Goal: Use online tool/utility: Utilize a website feature to perform a specific function

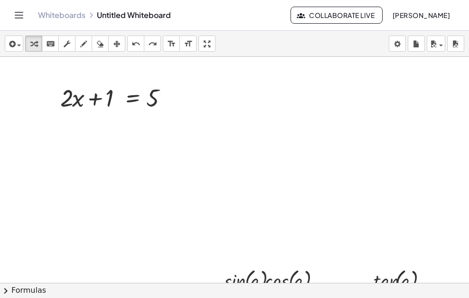
scroll to position [187, 1]
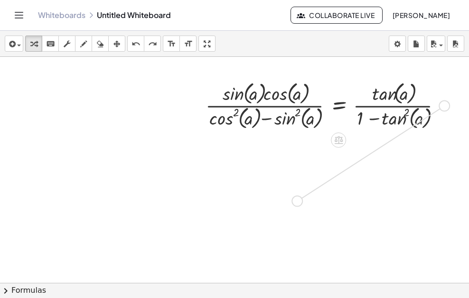
drag, startPoint x: 440, startPoint y: 105, endPoint x: 290, endPoint y: 200, distance: 177.1
click at [290, 200] on div "+ · 2 · x + 1 = 5 · sin ( , a ) · cos ( , a ) · ( + cos ( , a ) 2 − sin ( , a )…" at bounding box center [324, 96] width 651 height 452
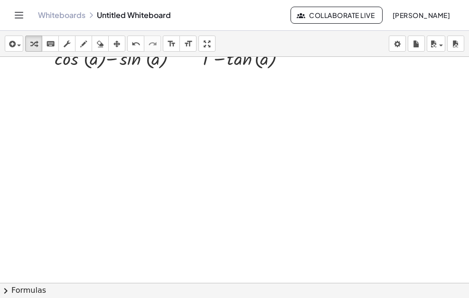
scroll to position [366, 0]
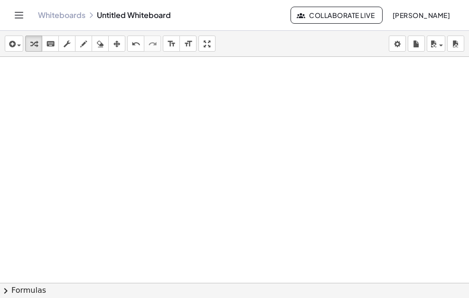
drag, startPoint x: 301, startPoint y: 212, endPoint x: 336, endPoint y: 297, distance: 92.1
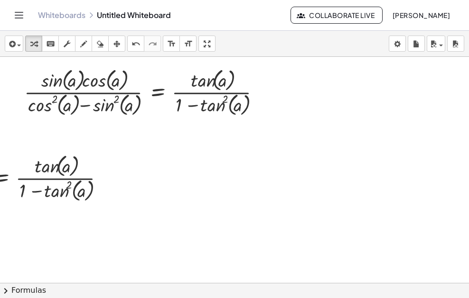
scroll to position [205, 190]
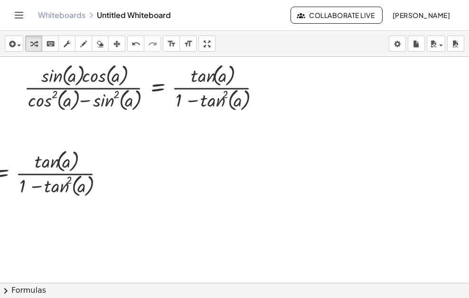
drag, startPoint x: 239, startPoint y: 230, endPoint x: 295, endPoint y: 231, distance: 56.4
click at [328, 233] on div at bounding box center [142, 191] width 651 height 679
drag, startPoint x: 132, startPoint y: 224, endPoint x: 209, endPoint y: 202, distance: 79.4
click at [213, 199] on div at bounding box center [142, 191] width 651 height 679
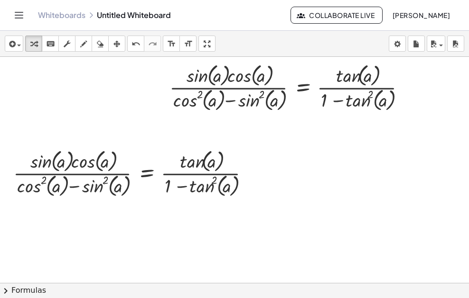
scroll to position [0, 0]
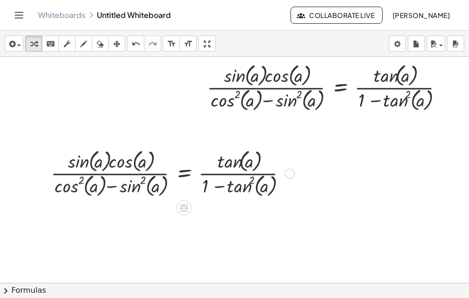
click at [228, 162] on div at bounding box center [172, 173] width 253 height 53
click at [247, 184] on div at bounding box center [172, 173] width 253 height 53
click at [138, 190] on div at bounding box center [172, 173] width 253 height 53
click at [89, 183] on div at bounding box center [172, 173] width 253 height 53
click at [89, 167] on div at bounding box center [172, 173] width 253 height 53
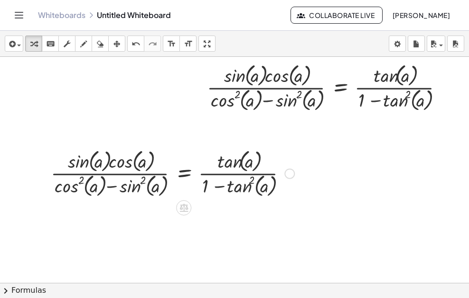
click at [120, 163] on div at bounding box center [172, 173] width 253 height 53
drag, startPoint x: 239, startPoint y: 171, endPoint x: 136, endPoint y: 185, distance: 103.4
drag, startPoint x: 136, startPoint y: 185, endPoint x: 168, endPoint y: 234, distance: 59.1
click at [168, 234] on div at bounding box center [325, 191] width 651 height 679
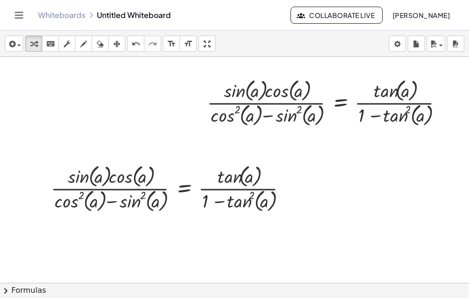
scroll to position [207, 0]
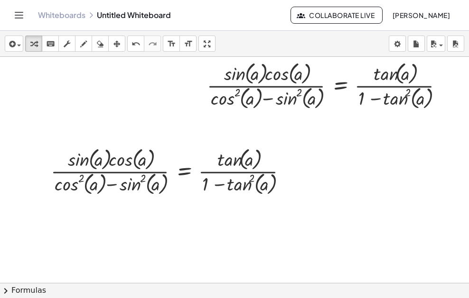
click at [26, 286] on button "chevron_right Formulas" at bounding box center [234, 290] width 469 height 15
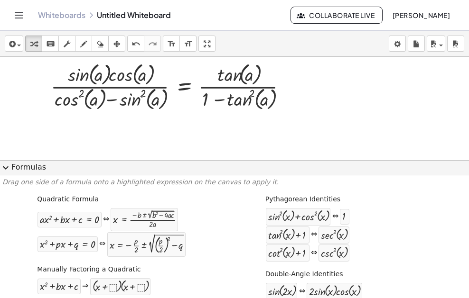
scroll to position [302, 0]
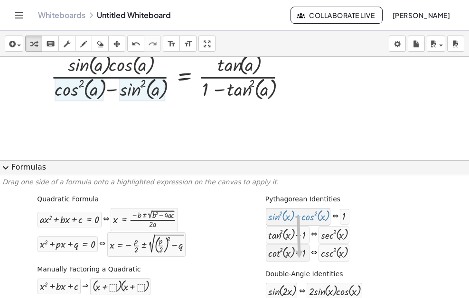
drag, startPoint x: 301, startPoint y: 222, endPoint x: 295, endPoint y: 247, distance: 24.7
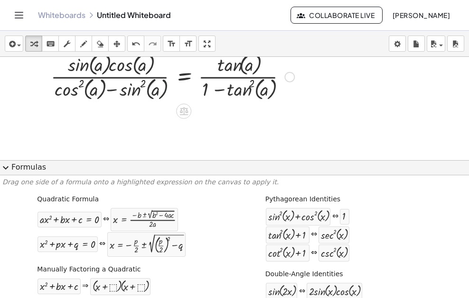
click at [164, 86] on div at bounding box center [172, 76] width 253 height 53
drag, startPoint x: 157, startPoint y: 90, endPoint x: 152, endPoint y: 91, distance: 5.3
click at [152, 91] on div at bounding box center [172, 76] width 253 height 53
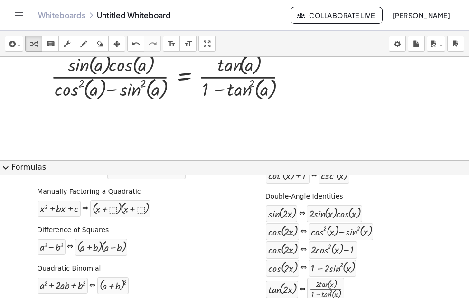
scroll to position [95, 0]
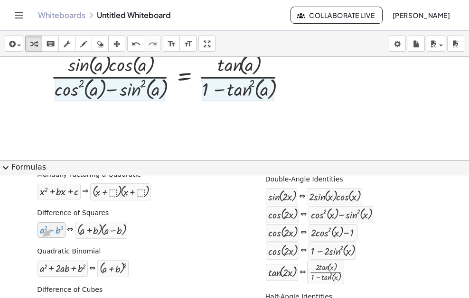
drag, startPoint x: 46, startPoint y: 236, endPoint x: 37, endPoint y: 236, distance: 9.5
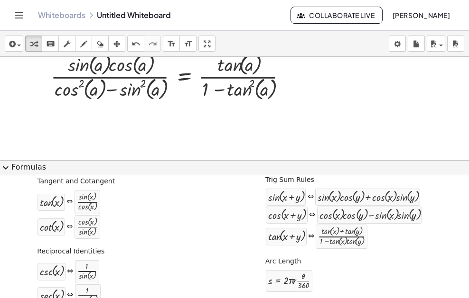
scroll to position [233, 0]
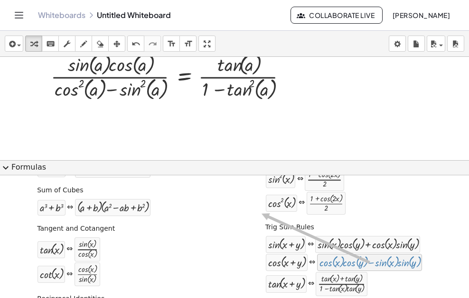
drag, startPoint x: 364, startPoint y: 260, endPoint x: 308, endPoint y: 250, distance: 56.8
drag, startPoint x: 285, startPoint y: 264, endPoint x: 268, endPoint y: 267, distance: 17.3
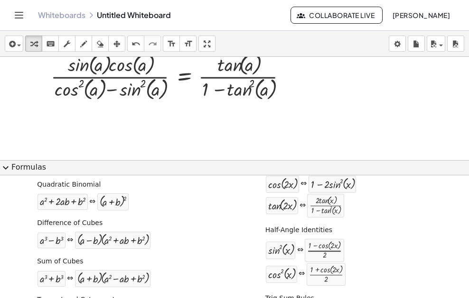
scroll to position [138, 0]
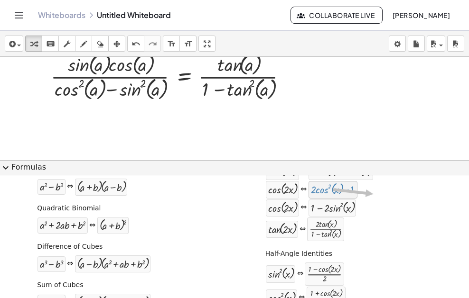
drag, startPoint x: 324, startPoint y: 193, endPoint x: 351, endPoint y: 195, distance: 27.1
click at [369, 195] on div "cos ( , · 2 · x ) ⇔ + · 2 · cos ( , x ) 2 − 1" at bounding box center [343, 190] width 157 height 18
drag, startPoint x: 277, startPoint y: 194, endPoint x: 286, endPoint y: 193, distance: 9.1
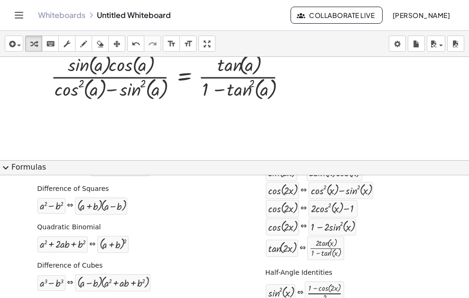
scroll to position [91, 0]
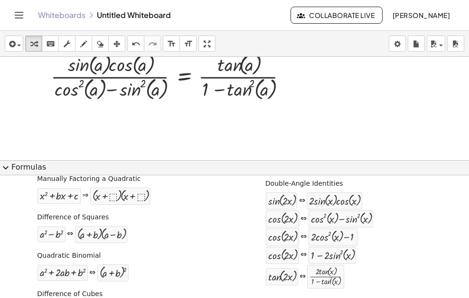
click at [45, 165] on button "expand_more Formulas" at bounding box center [234, 167] width 469 height 15
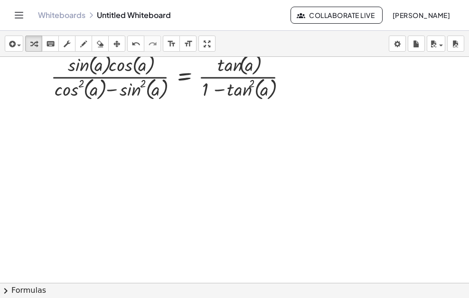
scroll to position [350, 0]
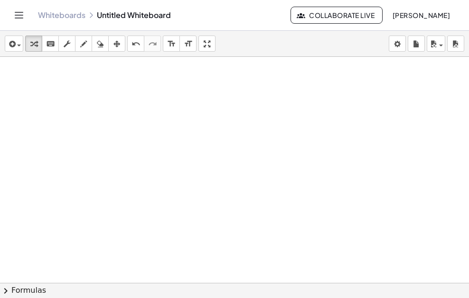
click at [105, 148] on div at bounding box center [325, 46] width 651 height 679
click at [106, 127] on div at bounding box center [325, 46] width 651 height 679
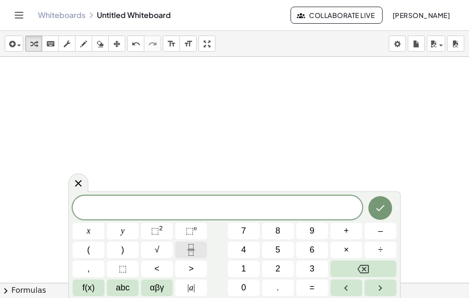
click at [195, 248] on icon "Fraction" at bounding box center [191, 250] width 12 height 12
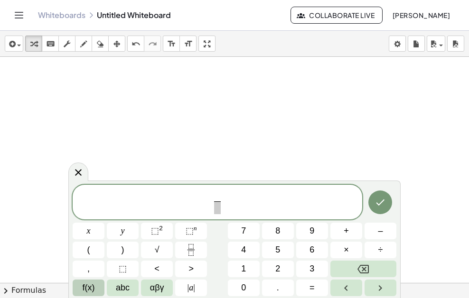
click at [95, 289] on button "f(x)" at bounding box center [89, 288] width 32 height 17
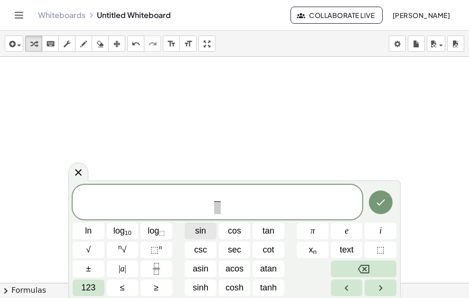
click at [198, 232] on span "sin" at bounding box center [200, 231] width 11 height 13
click at [94, 282] on span "123" at bounding box center [88, 288] width 14 height 13
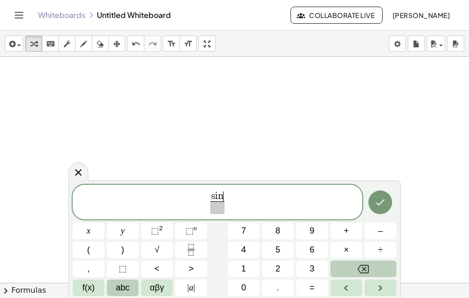
click at [112, 284] on button "abc" at bounding box center [123, 288] width 32 height 17
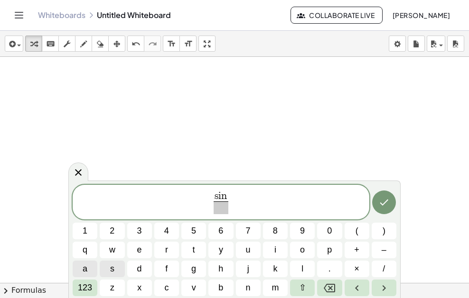
click at [91, 265] on button "a" at bounding box center [85, 269] width 25 height 17
click at [83, 285] on span "123" at bounding box center [85, 288] width 14 height 13
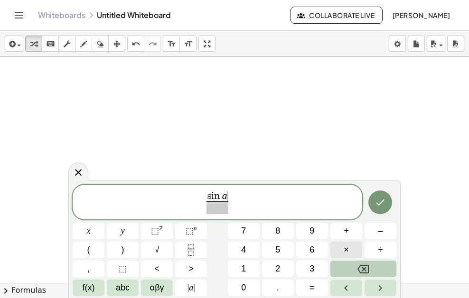
click at [342, 249] on button "×" at bounding box center [346, 250] width 32 height 17
click at [340, 250] on button "×" at bounding box center [346, 250] width 32 height 17
click at [356, 262] on button "Backspace" at bounding box center [363, 269] width 66 height 17
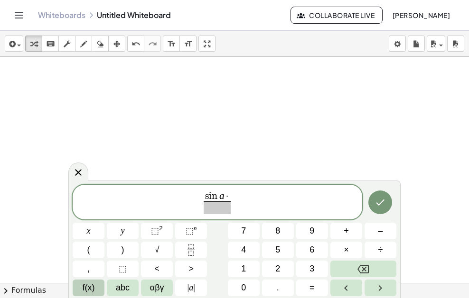
click at [93, 290] on span "f(x)" at bounding box center [89, 288] width 12 height 13
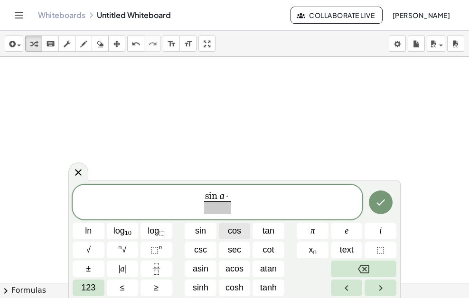
click at [229, 228] on span "cos" at bounding box center [234, 231] width 13 height 13
click at [86, 286] on span "123" at bounding box center [88, 288] width 14 height 13
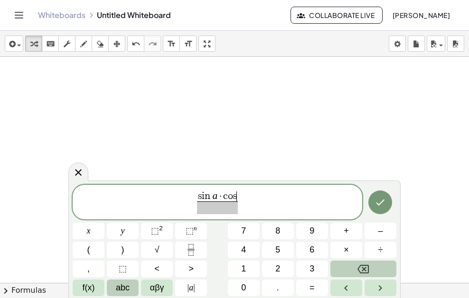
click at [118, 286] on span "abc" at bounding box center [123, 288] width 14 height 13
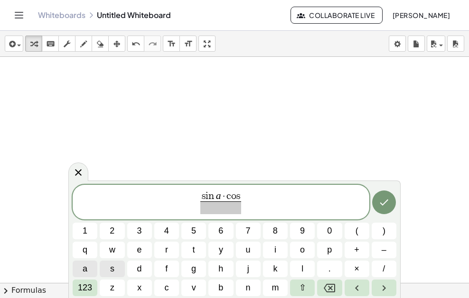
click at [85, 269] on span "a" at bounding box center [85, 269] width 5 height 13
click at [88, 283] on span "123" at bounding box center [85, 288] width 14 height 13
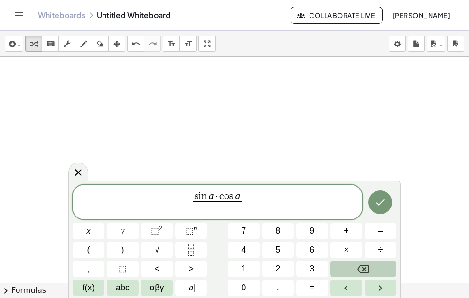
click at [203, 206] on span "​" at bounding box center [217, 208] width 48 height 13
click at [89, 287] on span "f(x)" at bounding box center [89, 288] width 12 height 13
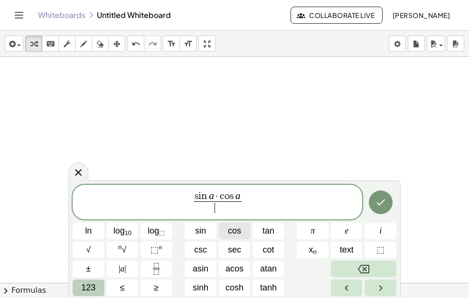
click at [228, 231] on span "cos" at bounding box center [234, 231] width 13 height 13
click at [81, 291] on span "123" at bounding box center [88, 288] width 14 height 13
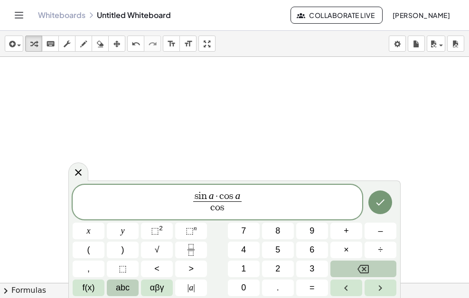
click at [120, 283] on span "abc" at bounding box center [123, 288] width 14 height 13
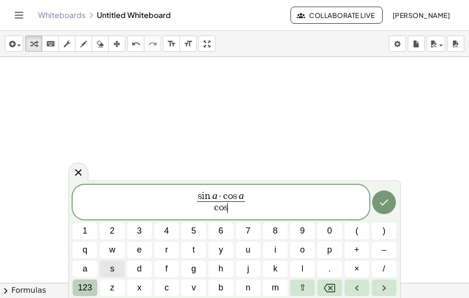
click at [75, 286] on button "123" at bounding box center [85, 288] width 25 height 17
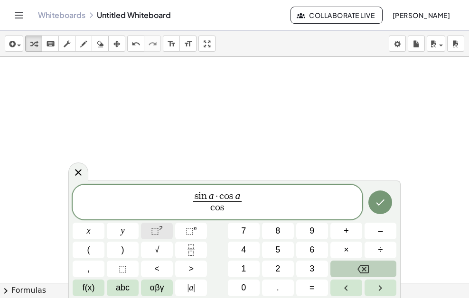
click at [149, 235] on button "⬚ 2" at bounding box center [157, 231] width 32 height 17
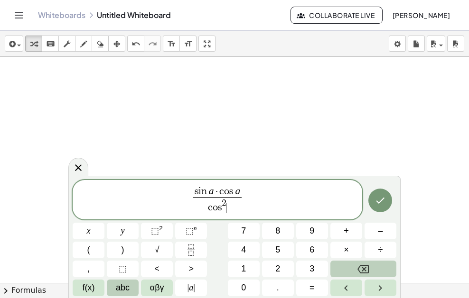
click at [120, 285] on span "abc" at bounding box center [123, 288] width 14 height 13
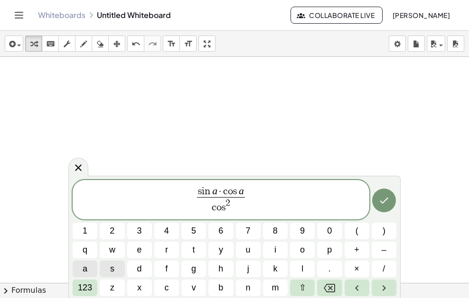
click at [88, 274] on button "a" at bounding box center [85, 269] width 25 height 17
click at [99, 287] on div "s i n a · c o s a c o s 2 a ​ ​ 1 2 3 4 5 6 7 8 9 0 ( ) q w e r t y u i o p + –…" at bounding box center [234, 238] width 323 height 116
click at [83, 286] on span "123" at bounding box center [85, 288] width 14 height 13
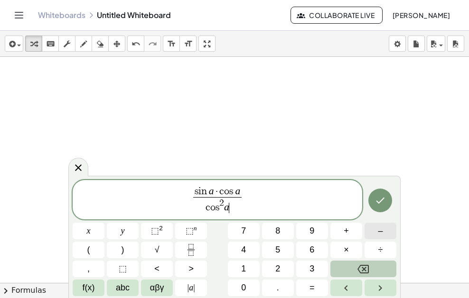
click at [372, 236] on button "–" at bounding box center [380, 231] width 32 height 17
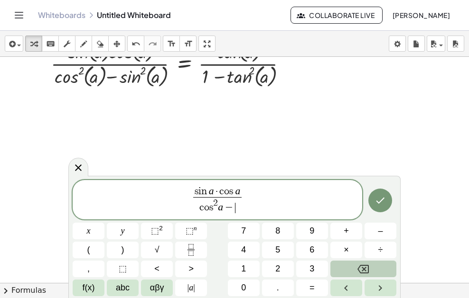
scroll to position [255, 0]
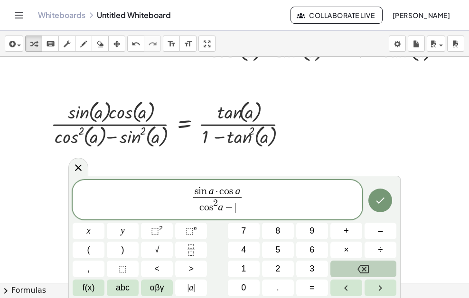
click at [365, 270] on icon "Backspace" at bounding box center [362, 269] width 11 height 9
click at [364, 268] on icon "Backspace" at bounding box center [362, 269] width 11 height 11
click at [406, 167] on div at bounding box center [325, 141] width 651 height 679
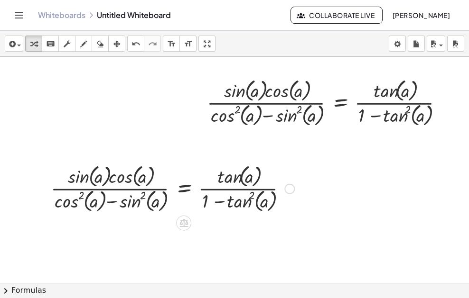
scroll to position [207, 0]
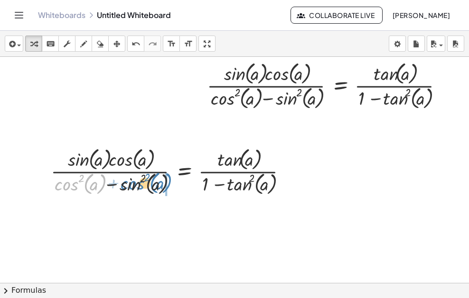
drag, startPoint x: 67, startPoint y: 188, endPoint x: 133, endPoint y: 187, distance: 65.9
click at [133, 187] on div at bounding box center [172, 171] width 253 height 53
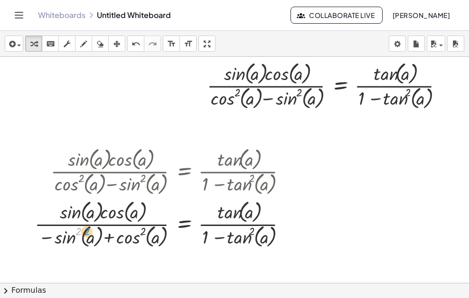
click at [74, 239] on div at bounding box center [164, 223] width 269 height 53
drag, startPoint x: 62, startPoint y: 242, endPoint x: 111, endPoint y: 240, distance: 48.9
click at [111, 240] on div at bounding box center [164, 223] width 269 height 53
drag, startPoint x: 120, startPoint y: 240, endPoint x: 78, endPoint y: 238, distance: 41.3
click at [78, 238] on div at bounding box center [164, 223] width 269 height 53
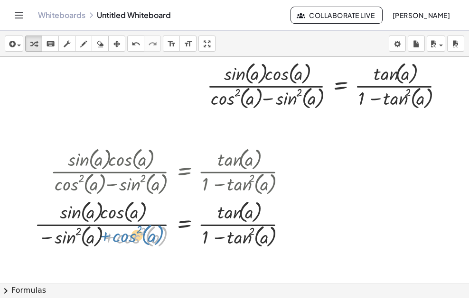
click at [115, 236] on div at bounding box center [164, 223] width 269 height 53
click at [114, 238] on div at bounding box center [164, 223] width 269 height 53
click at [114, 239] on div at bounding box center [164, 223] width 269 height 53
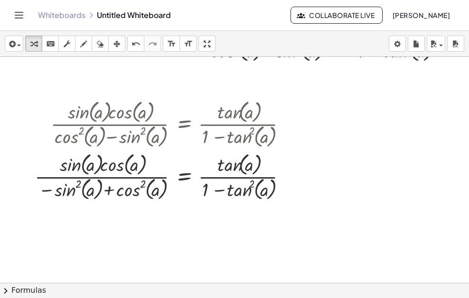
scroll to position [302, 0]
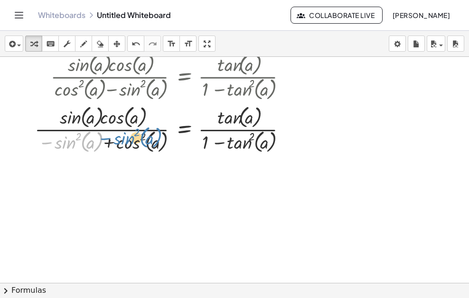
drag, startPoint x: 74, startPoint y: 144, endPoint x: 128, endPoint y: 142, distance: 53.2
click at [133, 139] on div at bounding box center [164, 128] width 269 height 53
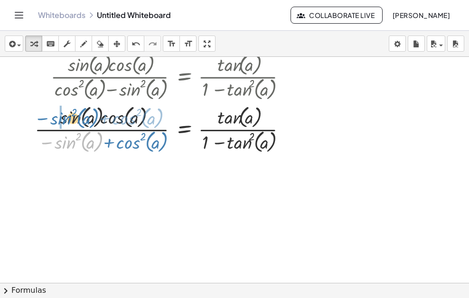
drag, startPoint x: 85, startPoint y: 144, endPoint x: 81, endPoint y: 119, distance: 25.0
click at [81, 119] on div at bounding box center [164, 128] width 269 height 53
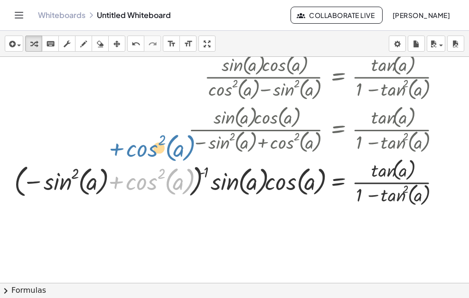
drag, startPoint x: 140, startPoint y: 180, endPoint x: 139, endPoint y: 145, distance: 35.1
click at [337, 77] on div "· sin ( , a ) · cos ( , a ) · ( + cos ( , a ) 2 − sin ( , a ) 2 ) = · tan ( , a…" at bounding box center [337, 77] width 0 height 0
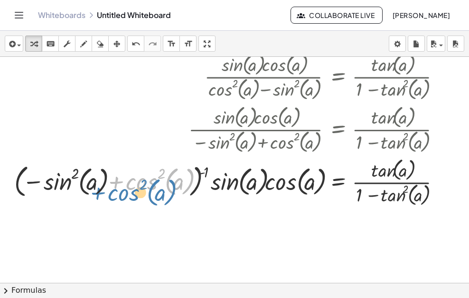
drag, startPoint x: 144, startPoint y: 181, endPoint x: 122, endPoint y: 190, distance: 23.6
click at [122, 190] on div at bounding box center [230, 182] width 443 height 53
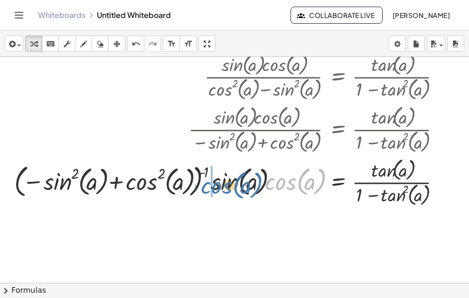
drag, startPoint x: 277, startPoint y: 181, endPoint x: 212, endPoint y: 184, distance: 64.1
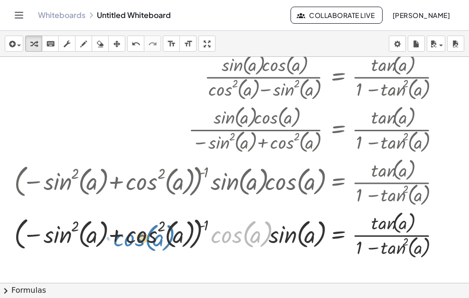
drag, startPoint x: 228, startPoint y: 239, endPoint x: 124, endPoint y: 245, distance: 104.0
click at [124, 245] on div at bounding box center [230, 234] width 443 height 53
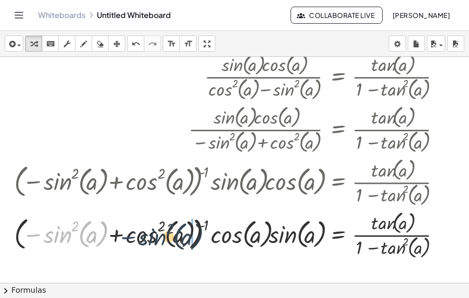
drag, startPoint x: 37, startPoint y: 233, endPoint x: 164, endPoint y: 235, distance: 126.2
click at [158, 236] on div at bounding box center [230, 234] width 443 height 53
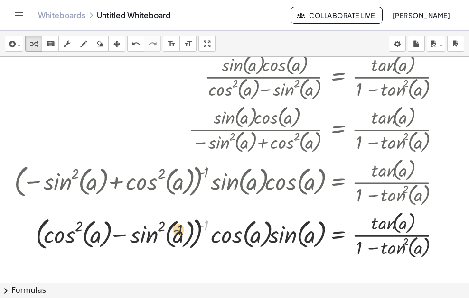
drag, startPoint x: 201, startPoint y: 224, endPoint x: 165, endPoint y: 231, distance: 37.1
click at [165, 231] on div at bounding box center [230, 234] width 443 height 53
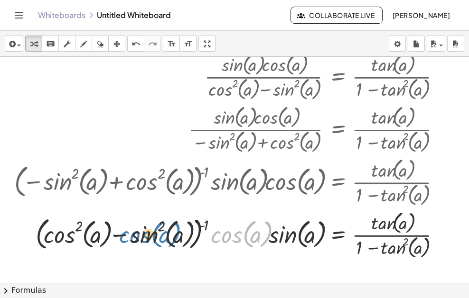
drag, startPoint x: 221, startPoint y: 242, endPoint x: 129, endPoint y: 245, distance: 91.1
click at [129, 245] on div at bounding box center [230, 234] width 443 height 53
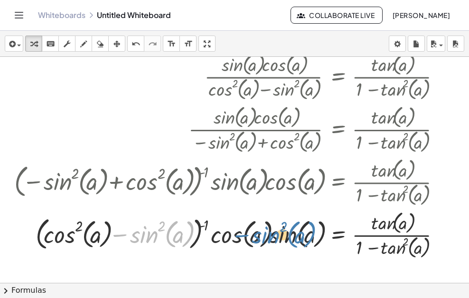
drag, startPoint x: 121, startPoint y: 237, endPoint x: 237, endPoint y: 238, distance: 115.7
click at [242, 238] on div at bounding box center [230, 234] width 443 height 53
drag, startPoint x: 109, startPoint y: 233, endPoint x: 209, endPoint y: 230, distance: 100.1
click at [225, 230] on div at bounding box center [230, 234] width 443 height 53
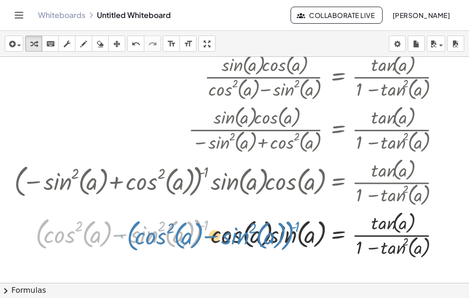
drag, startPoint x: 197, startPoint y: 238, endPoint x: 306, endPoint y: 230, distance: 109.4
click at [298, 234] on div at bounding box center [230, 234] width 443 height 53
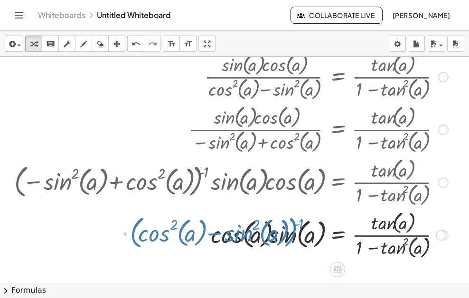
click at [307, 230] on div at bounding box center [230, 234] width 443 height 53
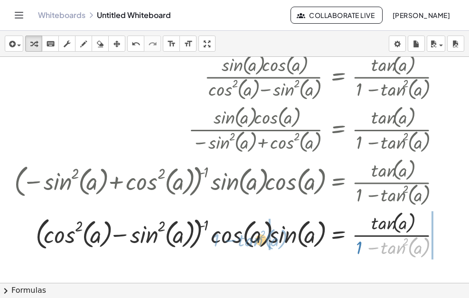
drag, startPoint x: 400, startPoint y: 243, endPoint x: 231, endPoint y: 233, distance: 170.1
click at [259, 233] on div at bounding box center [230, 234] width 443 height 53
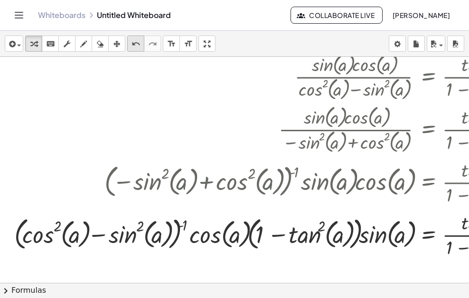
click at [133, 45] on icon "undo" at bounding box center [135, 43] width 9 height 11
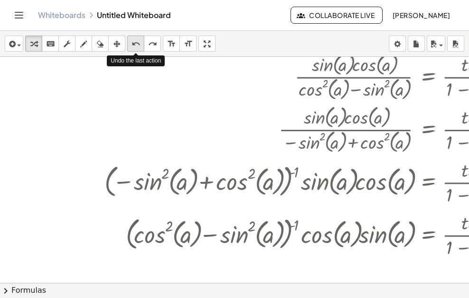
click at [133, 45] on icon "undo" at bounding box center [135, 43] width 9 height 11
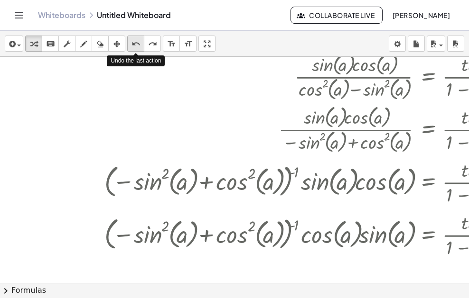
click at [133, 45] on icon "undo" at bounding box center [135, 43] width 9 height 11
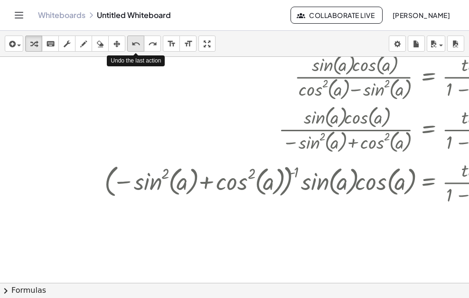
click at [133, 45] on icon "undo" at bounding box center [135, 43] width 9 height 11
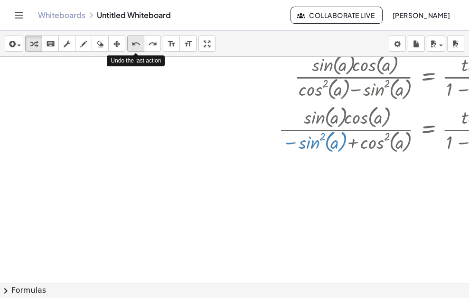
click at [133, 45] on icon "undo" at bounding box center [135, 43] width 9 height 11
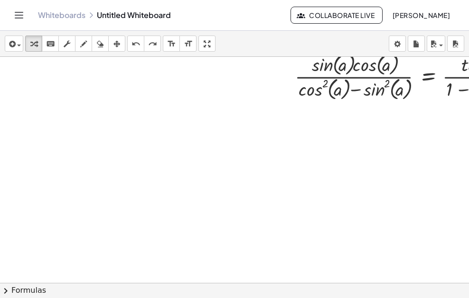
drag, startPoint x: 373, startPoint y: 126, endPoint x: 270, endPoint y: 167, distance: 111.3
click at [270, 167] on div at bounding box center [329, 94] width 659 height 679
drag, startPoint x: 379, startPoint y: 145, endPoint x: 371, endPoint y: 143, distance: 8.3
click at [375, 143] on div at bounding box center [329, 94] width 659 height 679
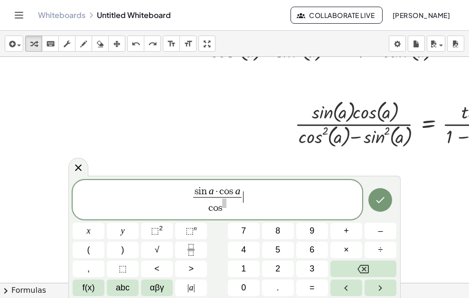
scroll to position [207, 0]
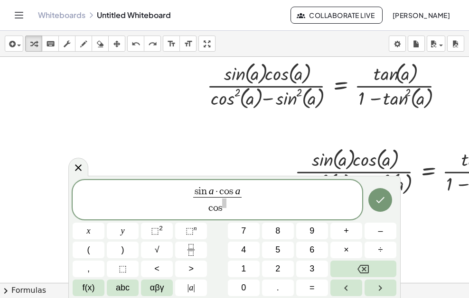
click at [232, 152] on div at bounding box center [329, 189] width 659 height 679
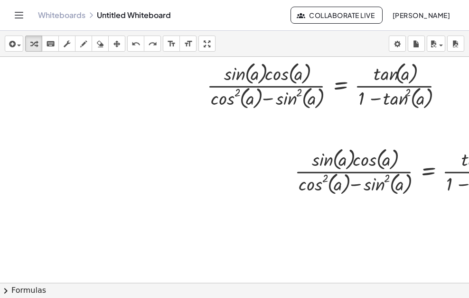
click at [196, 213] on div at bounding box center [329, 189] width 659 height 679
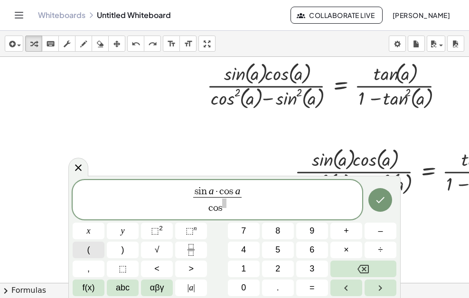
click at [92, 253] on button "(" at bounding box center [89, 250] width 32 height 17
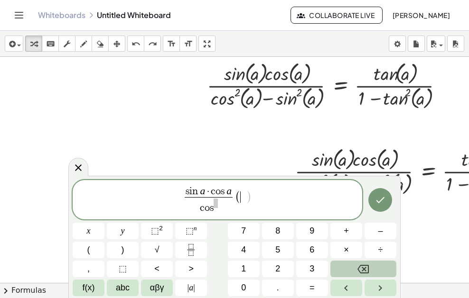
click at [352, 266] on button "Backspace" at bounding box center [363, 269] width 66 height 17
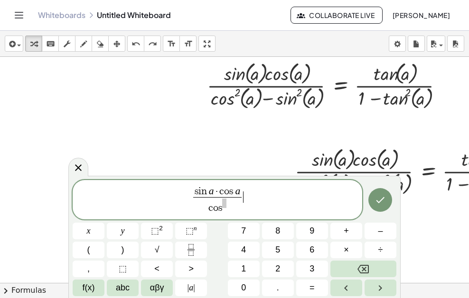
click at [223, 209] on span "c o s" at bounding box center [217, 206] width 48 height 18
click at [223, 209] on span "c o s ​" at bounding box center [217, 205] width 48 height 17
click at [226, 213] on span "c o s ​" at bounding box center [217, 205] width 48 height 17
click at [367, 267] on button "Backspace" at bounding box center [363, 269] width 66 height 17
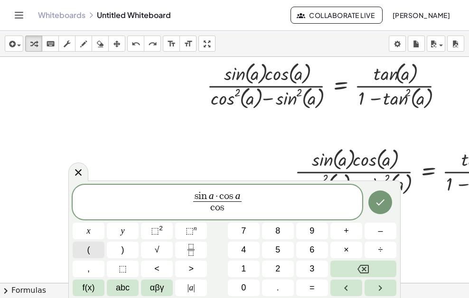
click at [88, 254] on span "(" at bounding box center [88, 250] width 3 height 13
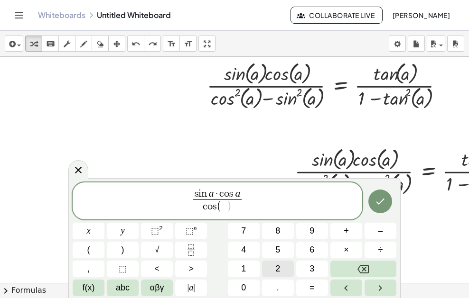
click at [269, 265] on button "2" at bounding box center [278, 269] width 32 height 17
click at [83, 289] on span "f(x)" at bounding box center [89, 288] width 12 height 13
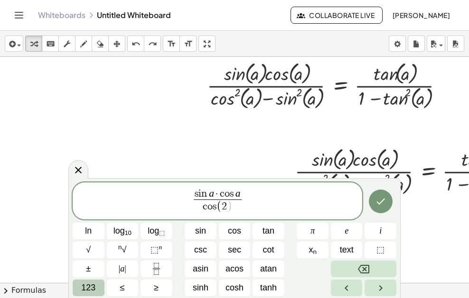
click at [96, 287] on button "123" at bounding box center [89, 288] width 32 height 17
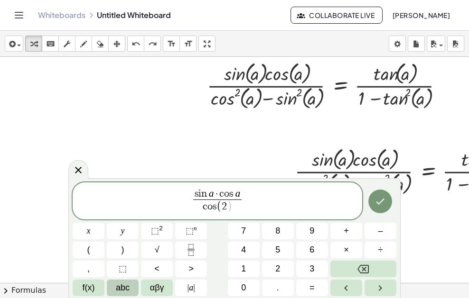
click at [122, 284] on span "abc" at bounding box center [123, 288] width 14 height 13
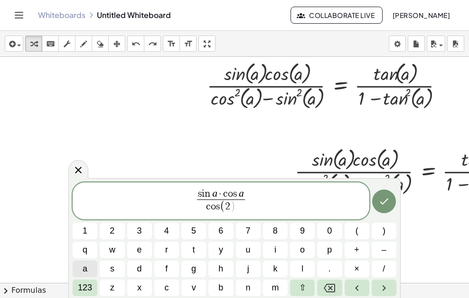
click at [86, 268] on span "a" at bounding box center [85, 269] width 5 height 13
click at [83, 293] on span "123" at bounding box center [85, 288] width 14 height 13
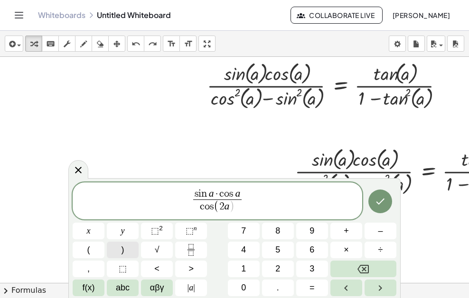
click at [125, 248] on button ")" at bounding box center [123, 250] width 32 height 17
click at [309, 289] on button "=" at bounding box center [312, 288] width 32 height 17
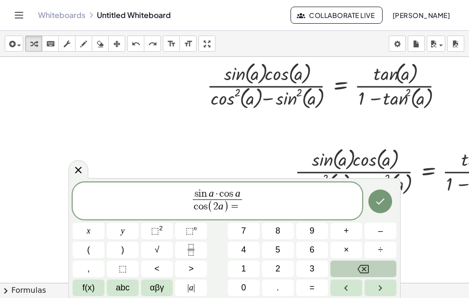
click at [351, 267] on button "Backspace" at bounding box center [363, 269] width 66 height 17
click at [245, 201] on span "s i n a · c o s a c o s ( 2 a ) ​ ​" at bounding box center [217, 201] width 289 height 27
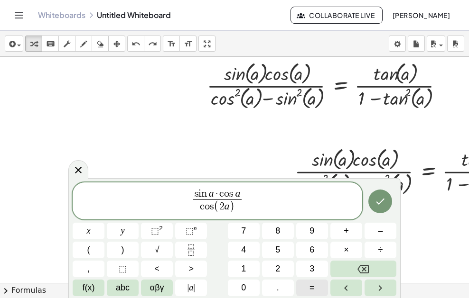
click at [312, 287] on span "=" at bounding box center [311, 288] width 5 height 13
click at [180, 253] on button "Fraction" at bounding box center [191, 250] width 32 height 17
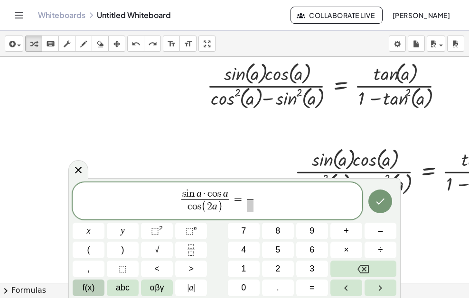
click at [83, 294] on button "f(x)" at bounding box center [89, 288] width 32 height 17
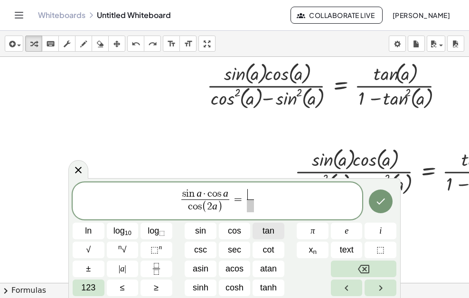
click at [263, 231] on span "tan" at bounding box center [268, 231] width 12 height 13
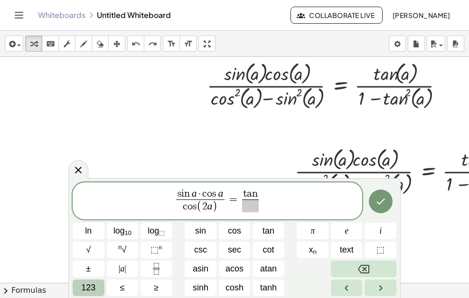
click at [83, 287] on span "123" at bounding box center [88, 288] width 14 height 13
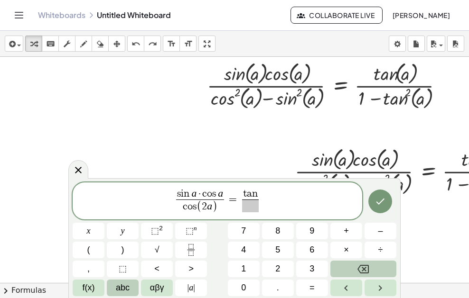
click at [122, 287] on span "abc" at bounding box center [123, 288] width 14 height 13
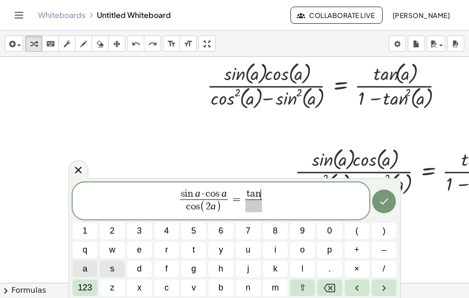
click at [92, 268] on button "a" at bounding box center [85, 269] width 25 height 17
click at [253, 208] on span "​" at bounding box center [253, 206] width 24 height 13
click at [78, 231] on button "1" at bounding box center [85, 231] width 25 height 17
click at [376, 249] on button "–" at bounding box center [383, 250] width 25 height 17
click at [92, 286] on span "123" at bounding box center [85, 288] width 14 height 13
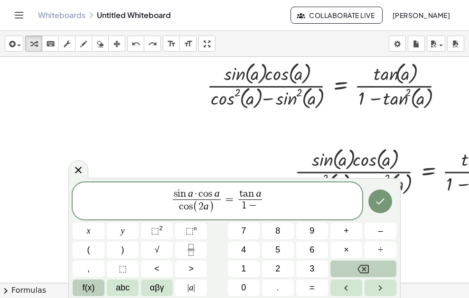
click at [91, 282] on span "f(x)" at bounding box center [89, 288] width 12 height 13
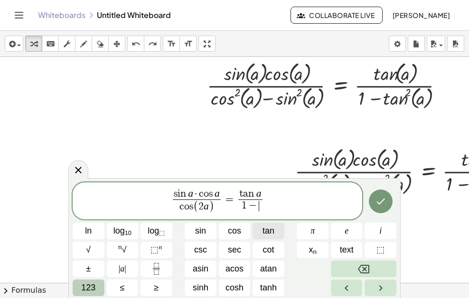
click at [270, 227] on span "tan" at bounding box center [268, 231] width 12 height 13
click at [89, 282] on span "123" at bounding box center [88, 288] width 14 height 13
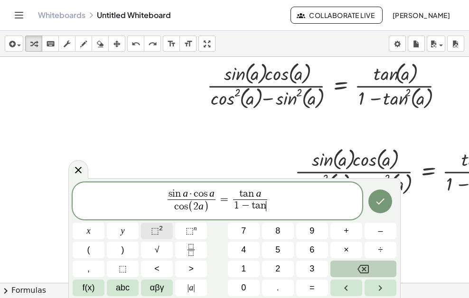
click at [168, 230] on button "⬚ 2" at bounding box center [157, 231] width 32 height 17
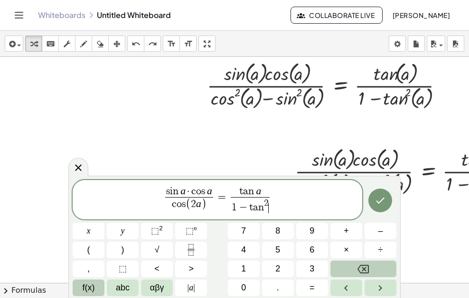
click at [88, 287] on span "f(x)" at bounding box center [89, 288] width 12 height 13
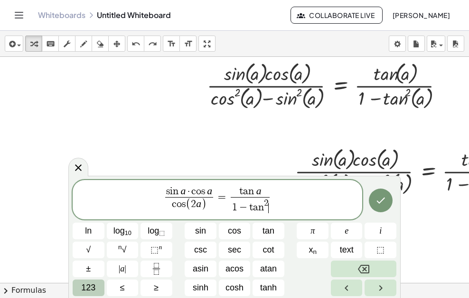
click at [97, 289] on button "123" at bounding box center [89, 288] width 32 height 17
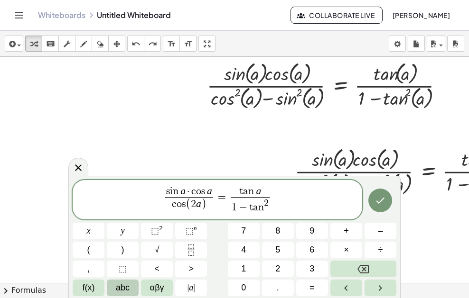
click at [124, 288] on span "abc" at bounding box center [123, 288] width 14 height 13
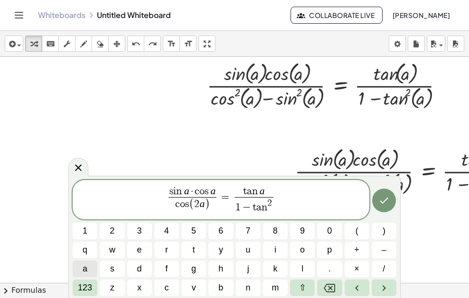
click at [88, 268] on button "a" at bounding box center [85, 269] width 25 height 17
click at [385, 199] on icon "Done" at bounding box center [383, 200] width 11 height 11
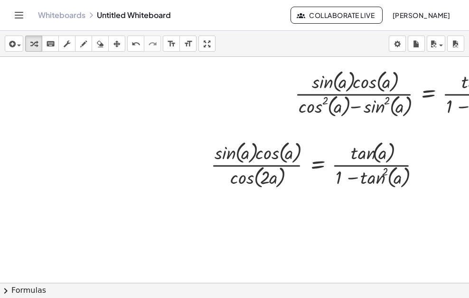
scroll to position [302, 0]
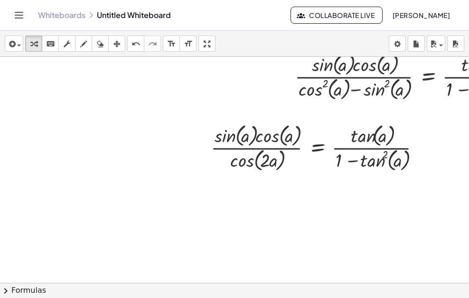
click at [170, 291] on button "chevron_right Formulas" at bounding box center [234, 290] width 469 height 15
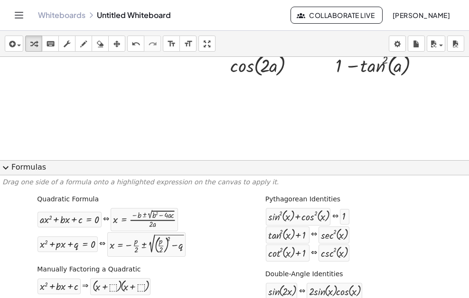
scroll to position [350, 0]
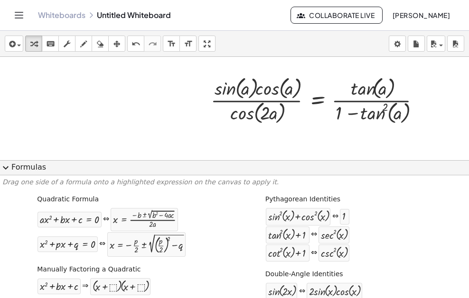
click at [193, 170] on button "expand_more Formulas" at bounding box center [234, 167] width 469 height 15
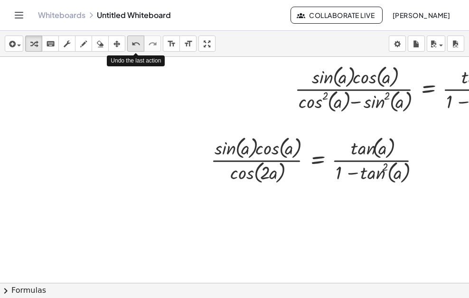
click at [129, 50] on button "undo undo" at bounding box center [135, 44] width 17 height 16
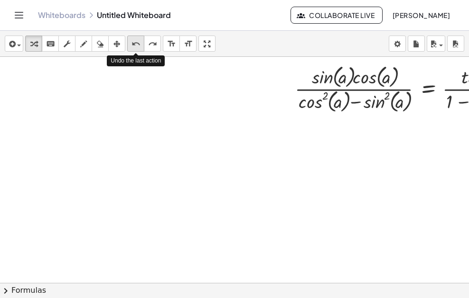
click at [129, 50] on button "undo undo" at bounding box center [135, 44] width 17 height 16
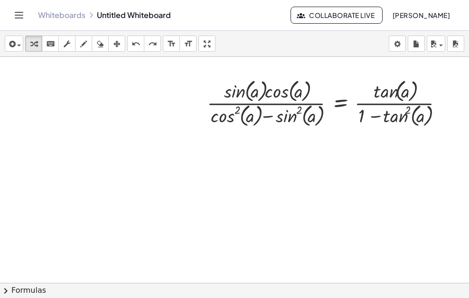
scroll to position [142, 0]
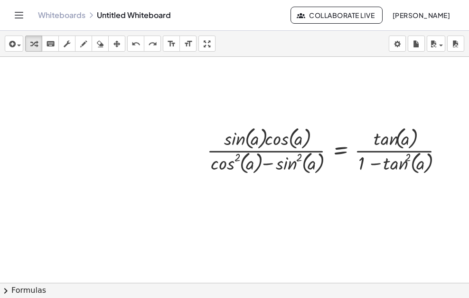
click at [400, 292] on button "chevron_right Formulas" at bounding box center [234, 290] width 469 height 15
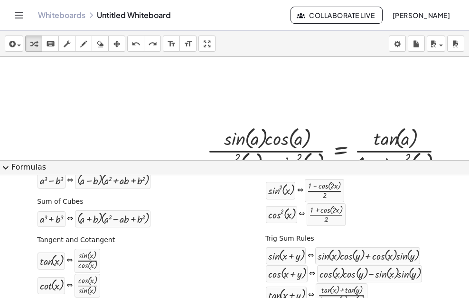
scroll to position [237, 0]
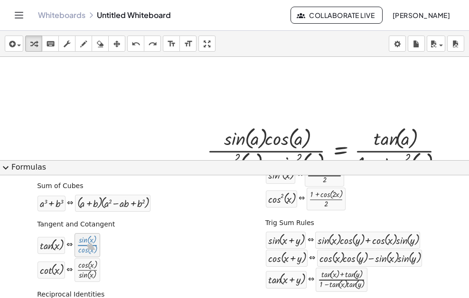
drag, startPoint x: 86, startPoint y: 252, endPoint x: 93, endPoint y: 250, distance: 7.4
click at [94, 250] on div at bounding box center [87, 245] width 21 height 19
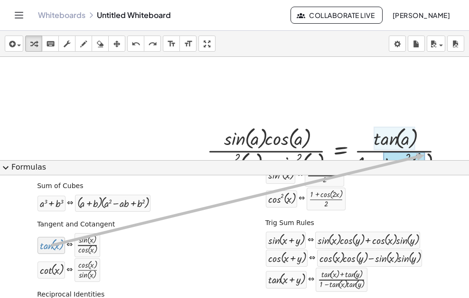
drag, startPoint x: 52, startPoint y: 249, endPoint x: 414, endPoint y: 147, distance: 376.2
click at [418, 150] on div "insert select one: Math Expression Function Text Youtube Video Graphing Geometr…" at bounding box center [234, 165] width 469 height 268
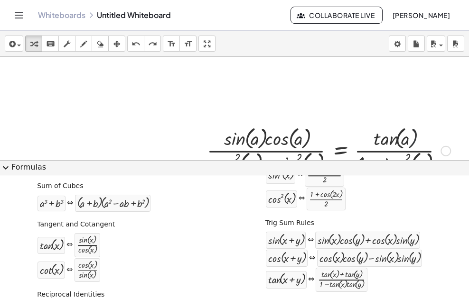
click at [414, 147] on div at bounding box center [328, 150] width 253 height 53
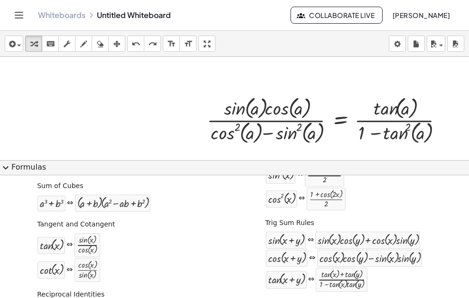
scroll to position [190, 0]
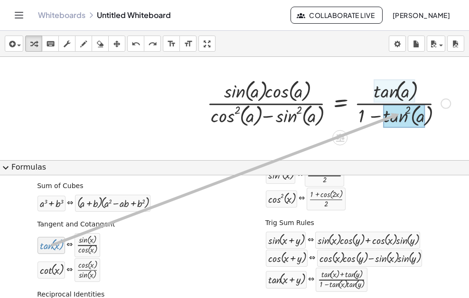
drag, startPoint x: 61, startPoint y: 244, endPoint x: 397, endPoint y: 114, distance: 359.6
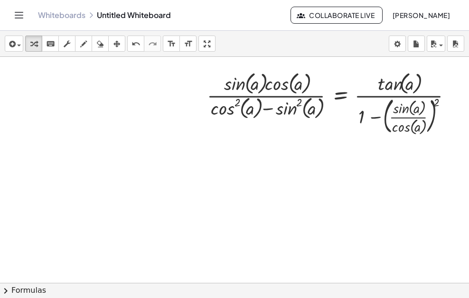
click at [212, 292] on button "chevron_right Formulas" at bounding box center [234, 290] width 469 height 15
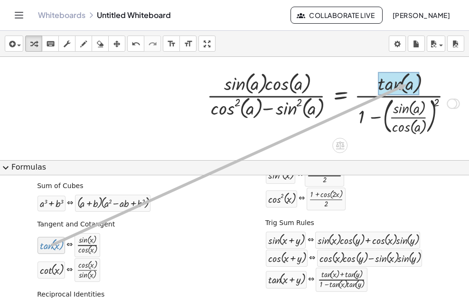
drag, startPoint x: 39, startPoint y: 247, endPoint x: 404, endPoint y: 84, distance: 399.4
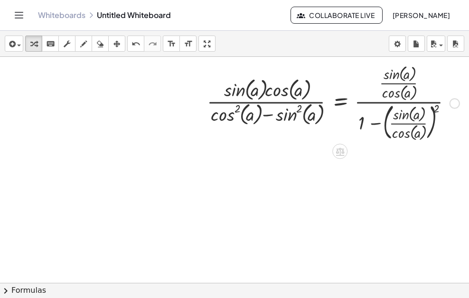
click at [436, 108] on div at bounding box center [333, 102] width 262 height 81
drag, startPoint x: 434, startPoint y: 106, endPoint x: 410, endPoint y: 120, distance: 27.8
click at [416, 116] on div at bounding box center [333, 102] width 262 height 81
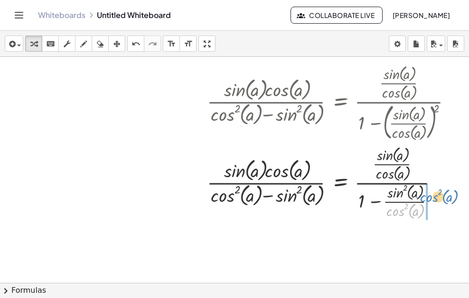
drag, startPoint x: 393, startPoint y: 212, endPoint x: 426, endPoint y: 196, distance: 36.9
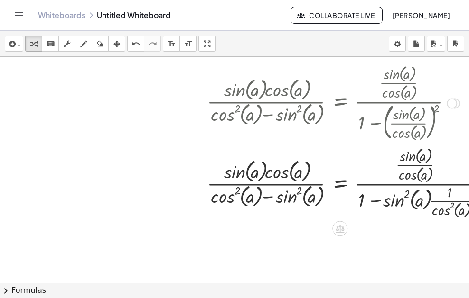
scroll to position [237, 0]
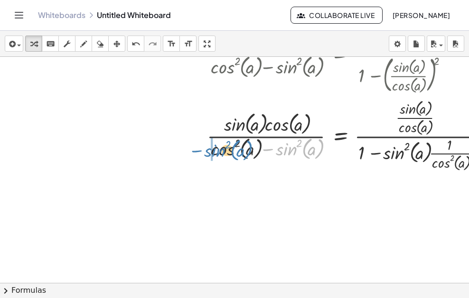
drag, startPoint x: 295, startPoint y: 152, endPoint x: 222, endPoint y: 154, distance: 72.1
click at [222, 154] on div at bounding box center [349, 135] width 295 height 76
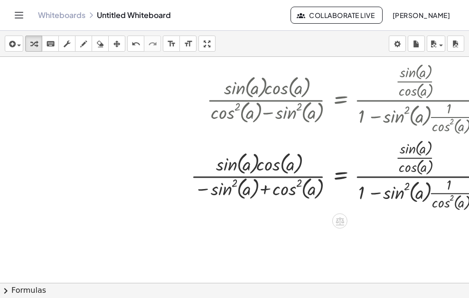
scroll to position [285, 0]
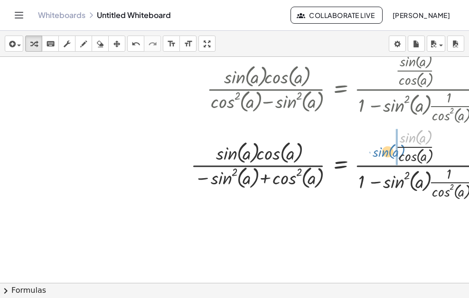
drag, startPoint x: 406, startPoint y: 140, endPoint x: 377, endPoint y: 157, distance: 33.8
click at [378, 156] on div at bounding box center [341, 164] width 310 height 76
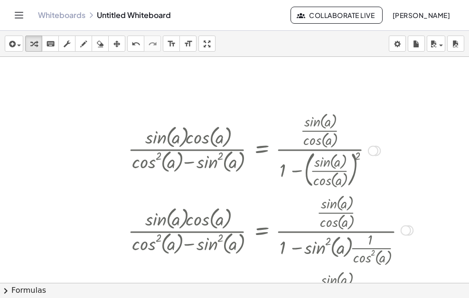
scroll to position [190, 79]
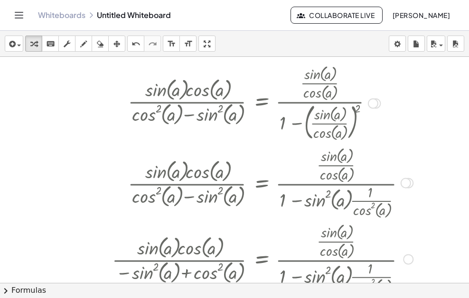
drag, startPoint x: 361, startPoint y: 105, endPoint x: 343, endPoint y: 115, distance: 20.6
click at [343, 115] on div at bounding box center [262, 102] width 310 height 81
drag, startPoint x: 360, startPoint y: 107, endPoint x: 348, endPoint y: 116, distance: 15.9
click at [348, 116] on div at bounding box center [262, 102] width 310 height 81
drag, startPoint x: 359, startPoint y: 106, endPoint x: 336, endPoint y: 124, distance: 28.4
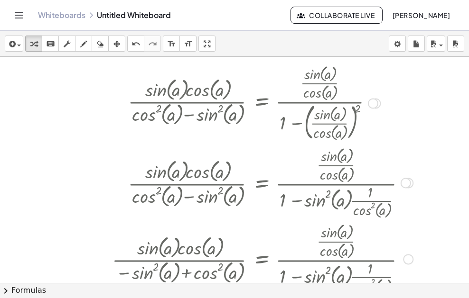
click at [336, 124] on div at bounding box center [262, 102] width 310 height 81
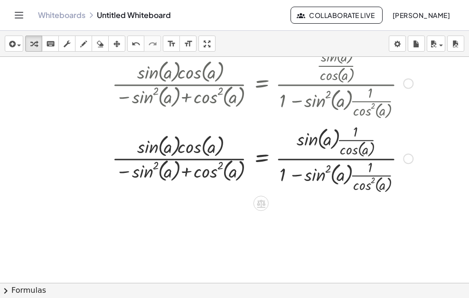
scroll to position [379, 79]
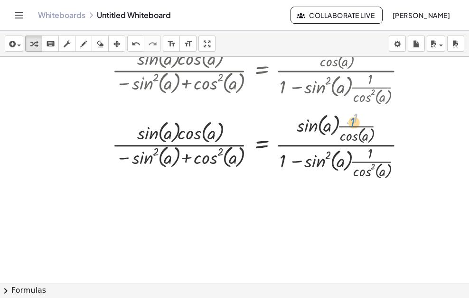
click at [352, 119] on div at bounding box center [262, 144] width 310 height 74
drag, startPoint x: 368, startPoint y: 152, endPoint x: 351, endPoint y: 115, distance: 40.5
click at [351, 115] on div at bounding box center [262, 144] width 310 height 74
drag, startPoint x: 370, startPoint y: 154, endPoint x: 352, endPoint y: 134, distance: 27.2
click at [359, 119] on div at bounding box center [262, 144] width 310 height 74
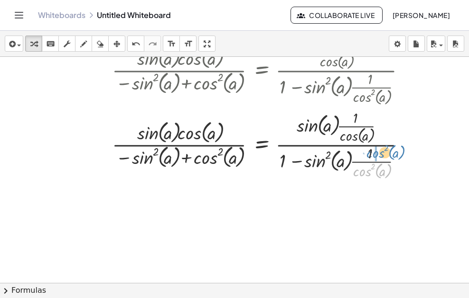
drag, startPoint x: 364, startPoint y: 172, endPoint x: 366, endPoint y: 164, distance: 8.9
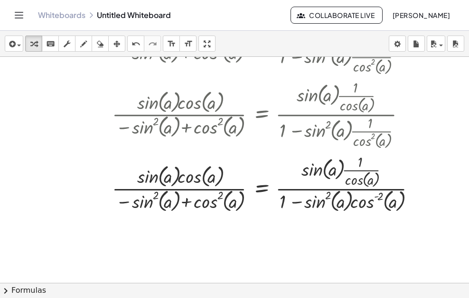
scroll to position [427, 79]
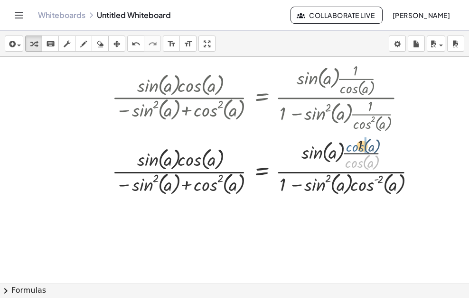
drag, startPoint x: 355, startPoint y: 164, endPoint x: 356, endPoint y: 147, distance: 17.1
click at [356, 147] on div at bounding box center [267, 166] width 320 height 64
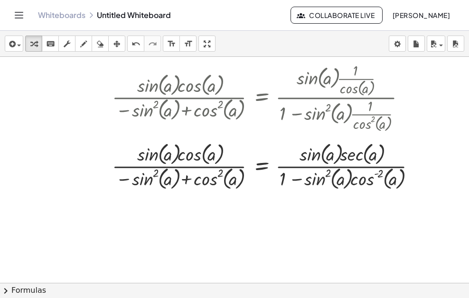
click at [246, 291] on button "chevron_right Formulas" at bounding box center [234, 290] width 469 height 15
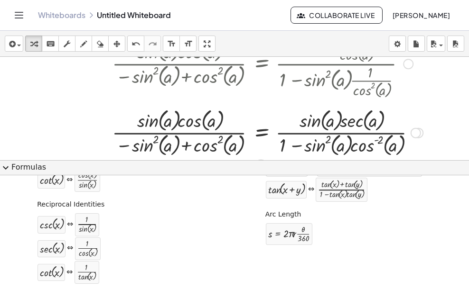
scroll to position [474, 79]
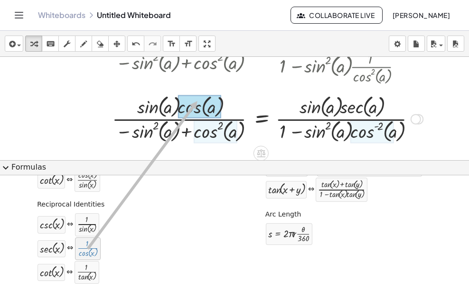
drag, startPoint x: 83, startPoint y: 253, endPoint x: 196, endPoint y: 101, distance: 189.5
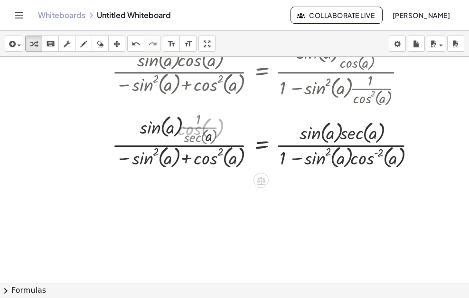
scroll to position [460, 79]
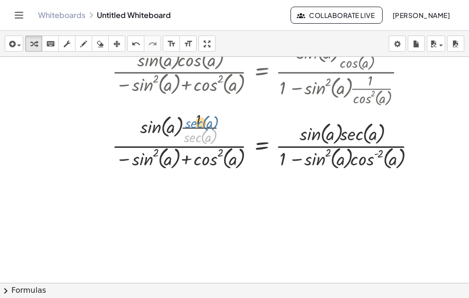
drag, startPoint x: 193, startPoint y: 134, endPoint x: 194, endPoint y: 119, distance: 15.2
click at [194, 119] on div at bounding box center [267, 141] width 320 height 64
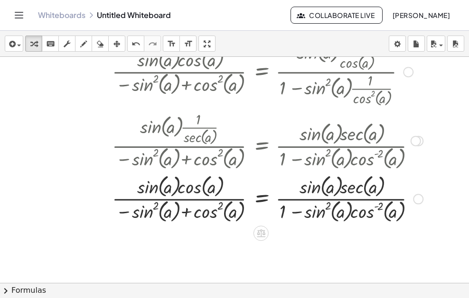
click at [349, 187] on div at bounding box center [267, 198] width 320 height 53
click at [213, 295] on button "chevron_right Formulas" at bounding box center [234, 290] width 469 height 15
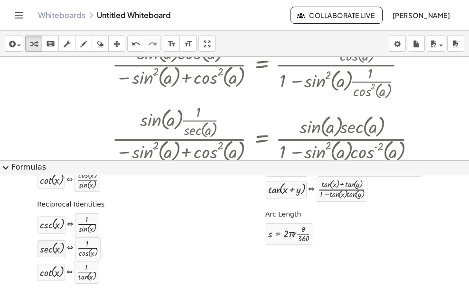
scroll to position [474, 79]
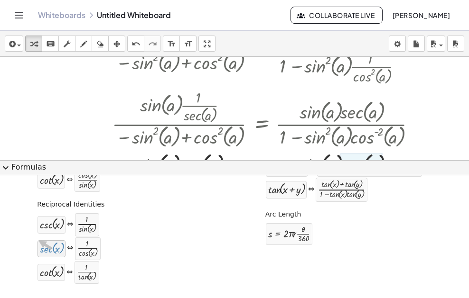
drag, startPoint x: 47, startPoint y: 252, endPoint x: 37, endPoint y: 241, distance: 14.8
drag, startPoint x: 83, startPoint y: 251, endPoint x: 68, endPoint y: 259, distance: 17.6
drag, startPoint x: 92, startPoint y: 218, endPoint x: 34, endPoint y: 255, distance: 69.1
drag, startPoint x: 172, startPoint y: 203, endPoint x: 101, endPoint y: 224, distance: 74.3
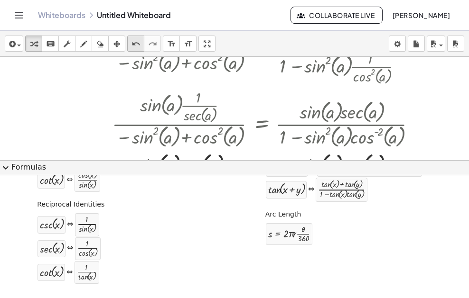
click at [139, 45] on icon "undo" at bounding box center [135, 43] width 9 height 11
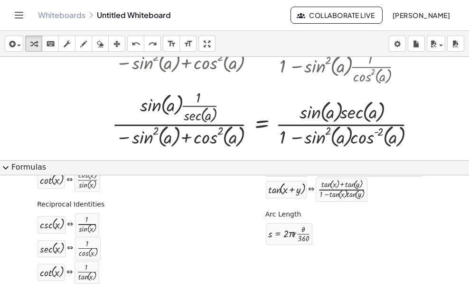
click at [33, 167] on button "expand_more Formulas" at bounding box center [234, 167] width 469 height 15
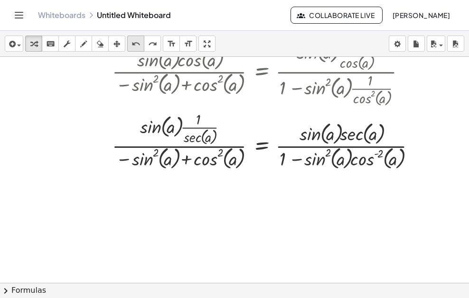
click at [134, 49] on icon "undo" at bounding box center [135, 43] width 9 height 11
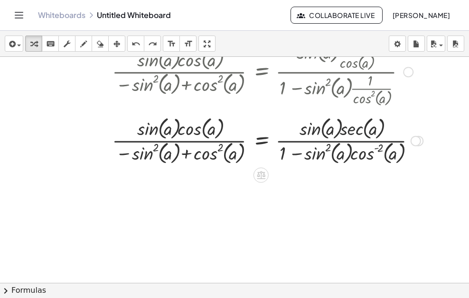
click at [355, 123] on div at bounding box center [267, 140] width 320 height 53
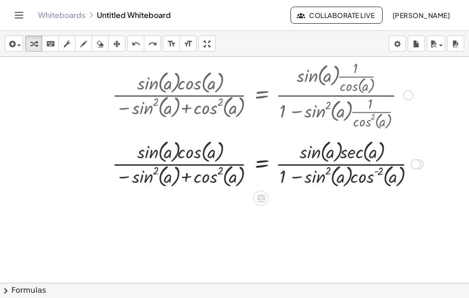
scroll to position [412, 79]
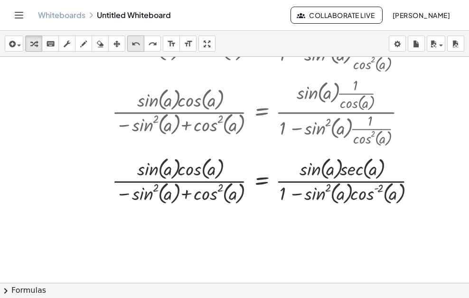
click at [131, 44] on icon "undo" at bounding box center [135, 43] width 9 height 11
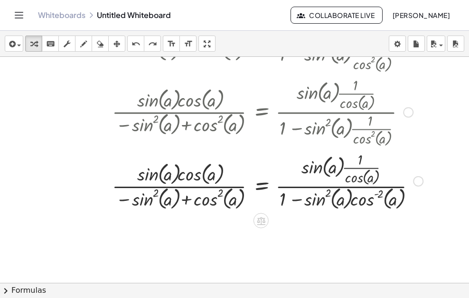
scroll to position [460, 79]
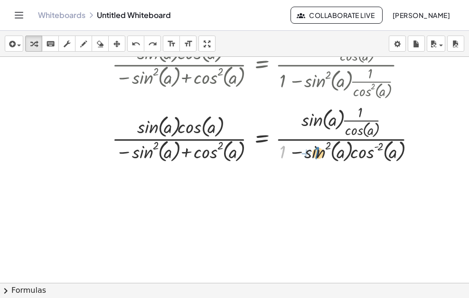
drag, startPoint x: 282, startPoint y: 154, endPoint x: 316, endPoint y: 156, distance: 34.2
click at [316, 156] on div at bounding box center [267, 133] width 320 height 64
drag, startPoint x: 316, startPoint y: 156, endPoint x: 285, endPoint y: 155, distance: 31.3
click at [285, 155] on div at bounding box center [267, 133] width 320 height 64
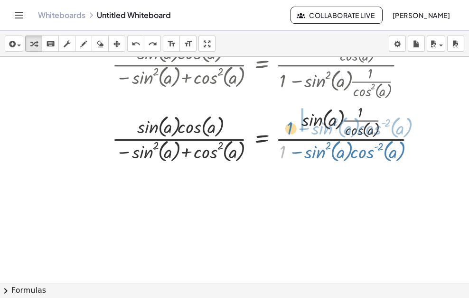
drag, startPoint x: 284, startPoint y: 152, endPoint x: 291, endPoint y: 128, distance: 24.8
click at [291, 128] on div at bounding box center [267, 133] width 320 height 64
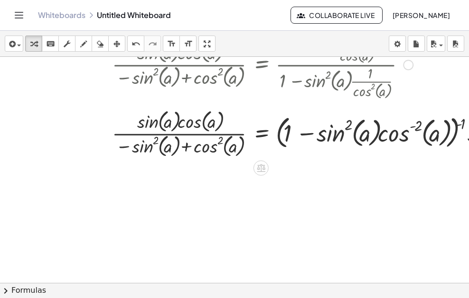
drag, startPoint x: 351, startPoint y: 151, endPoint x: 346, endPoint y: 257, distance: 105.4
click at [340, 171] on div "+ · 2 · x + 1 = 5 · sin ( , a ) · cos ( , a ) · ( + cos ( , a ) 2 − sin ( , a )…" at bounding box center [259, 49] width 677 height 905
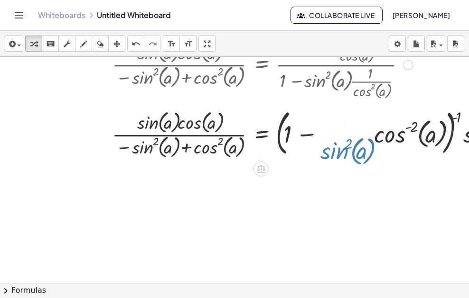
click at [347, 249] on div at bounding box center [259, 49] width 677 height 905
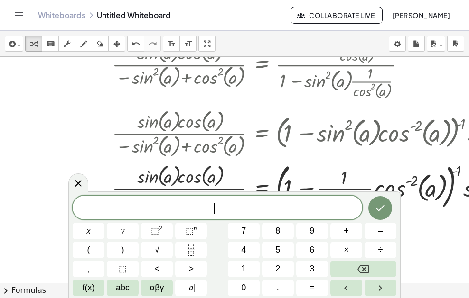
click at [402, 227] on div at bounding box center [259, 49] width 677 height 905
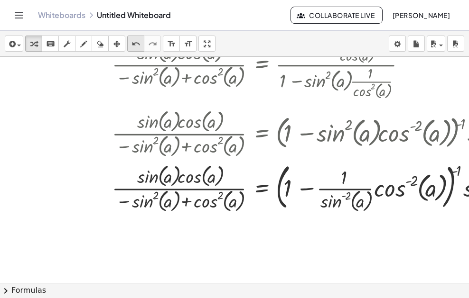
click at [134, 45] on icon "undo" at bounding box center [135, 43] width 9 height 11
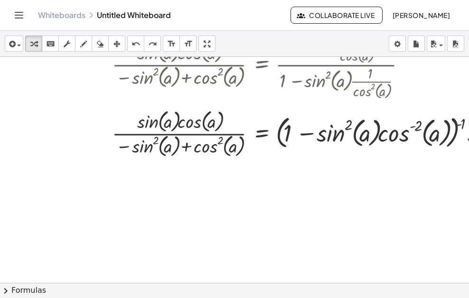
drag, startPoint x: 309, startPoint y: 253, endPoint x: 312, endPoint y: 271, distance: 18.2
click at [311, 266] on div at bounding box center [259, 49] width 677 height 905
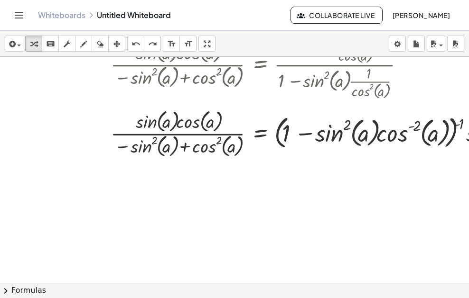
scroll to position [460, 78]
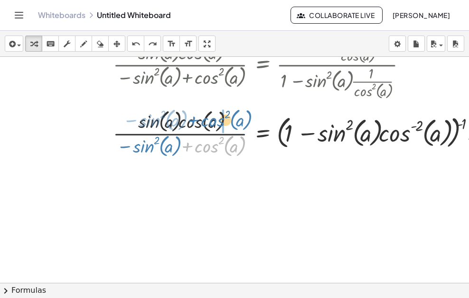
drag, startPoint x: 194, startPoint y: 144, endPoint x: 201, endPoint y: 118, distance: 27.3
click at [201, 118] on div at bounding box center [351, 133] width 487 height 53
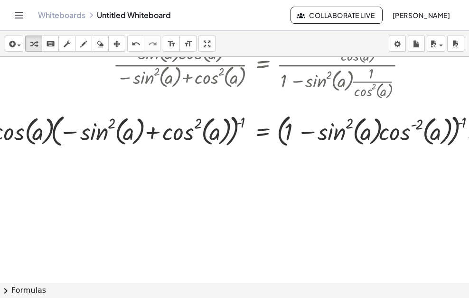
drag, startPoint x: 154, startPoint y: 183, endPoint x: 241, endPoint y: 242, distance: 105.1
click at [258, 185] on div at bounding box center [260, 49] width 677 height 905
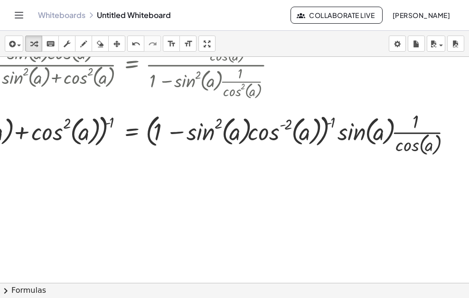
scroll to position [460, 175]
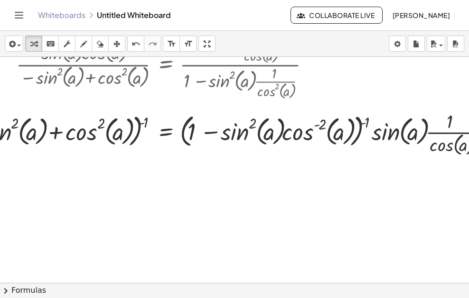
click at [140, 52] on div "insert select one: Math Expression Function Text Youtube Video Graphing Geometr…" at bounding box center [234, 44] width 469 height 26
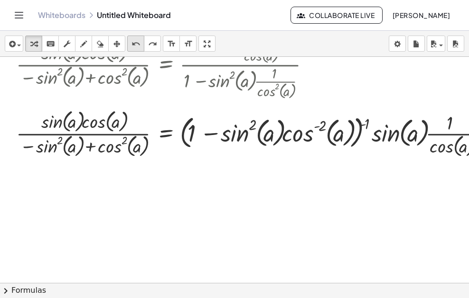
click at [134, 49] on icon "undo" at bounding box center [135, 43] width 9 height 11
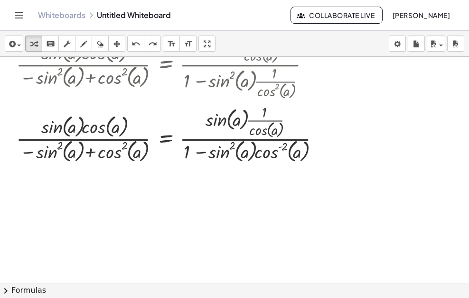
click at [269, 202] on div at bounding box center [163, 49] width 677 height 905
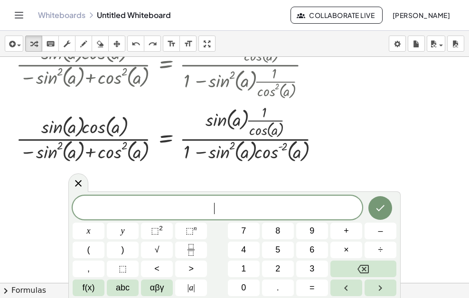
click at [356, 119] on div at bounding box center [163, 49] width 677 height 905
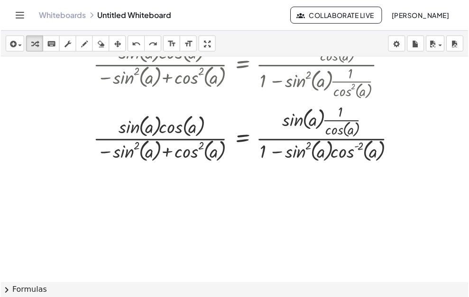
scroll to position [460, 84]
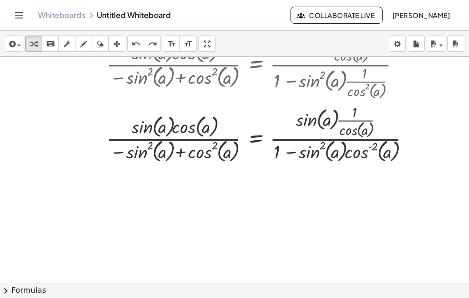
click at [82, 47] on icon "button" at bounding box center [83, 43] width 7 height 11
drag, startPoint x: 96, startPoint y: 151, endPoint x: 110, endPoint y: 160, distance: 16.3
click at [110, 160] on div at bounding box center [254, 49] width 677 height 905
drag, startPoint x: 94, startPoint y: 163, endPoint x: 116, endPoint y: 161, distance: 21.9
click at [116, 161] on div at bounding box center [254, 49] width 677 height 905
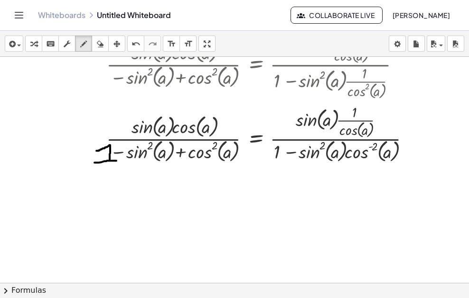
drag, startPoint x: 52, startPoint y: 41, endPoint x: 151, endPoint y: 203, distance: 190.3
click at [51, 41] on icon "keyboard" at bounding box center [50, 43] width 9 height 11
click at [433, 43] on icon "button" at bounding box center [433, 43] width 9 height 11
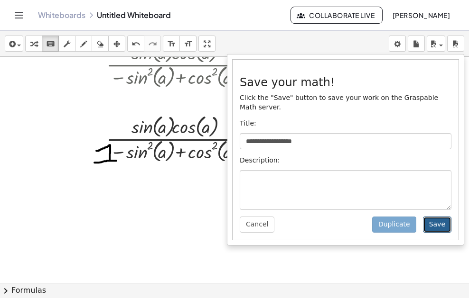
click at [435, 217] on button "Save" at bounding box center [437, 225] width 28 height 16
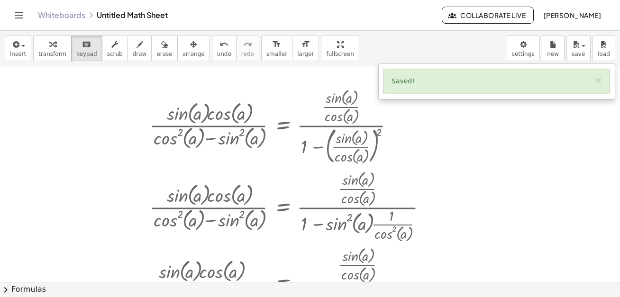
scroll to position [175, 64]
click at [264, 295] on button "chevron_right Formulas" at bounding box center [310, 289] width 620 height 15
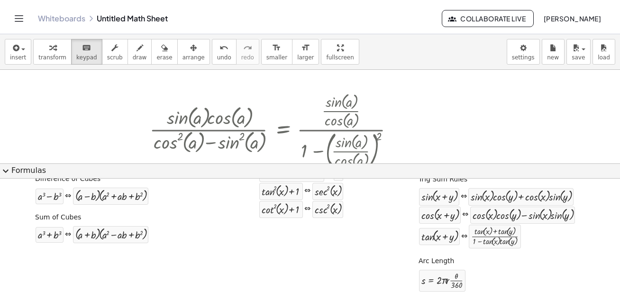
scroll to position [209, 0]
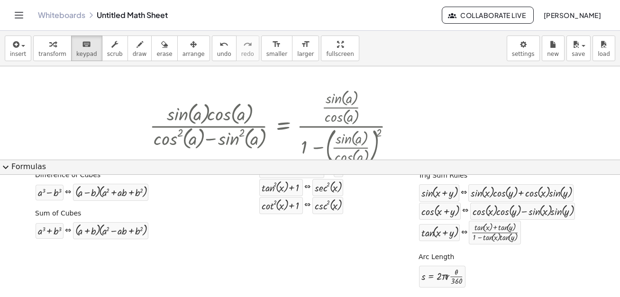
drag, startPoint x: 269, startPoint y: 295, endPoint x: 265, endPoint y: 308, distance: 14.4
click at [265, 297] on html "Graspable Math Activities Whiteboards Classes Account v1.30.2 | Privacy policy …" at bounding box center [310, 148] width 620 height 297
click at [313, 162] on button "expand_more Formulas" at bounding box center [310, 167] width 620 height 15
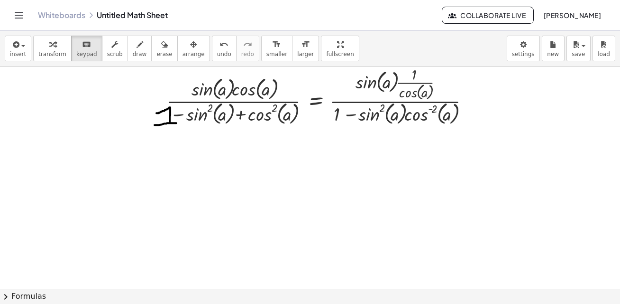
scroll to position [460, 24]
